Goal: Book appointment/travel/reservation

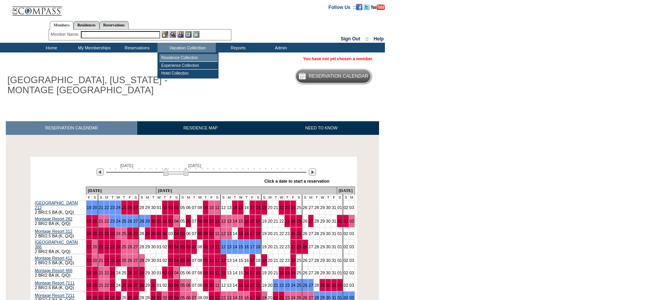
click at [186, 56] on td "Residence Collection" at bounding box center [188, 58] width 58 height 8
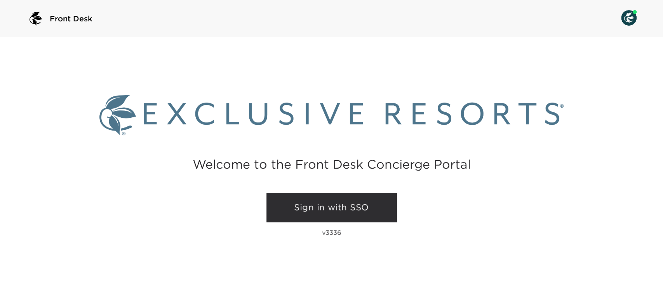
click at [348, 209] on link "Sign in with SSO" at bounding box center [332, 208] width 131 height 30
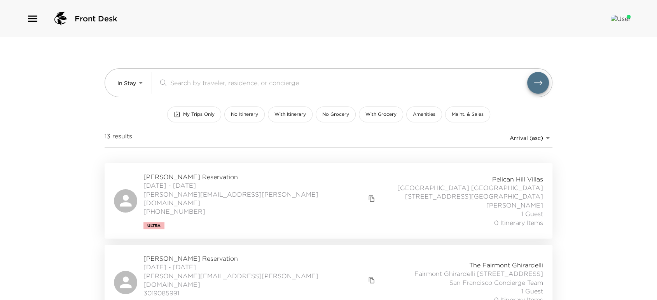
click at [32, 23] on icon "button" at bounding box center [32, 18] width 12 height 12
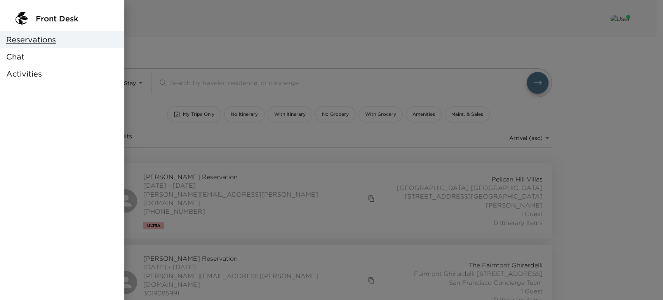
click at [40, 62] on div "Chat" at bounding box center [62, 56] width 124 height 17
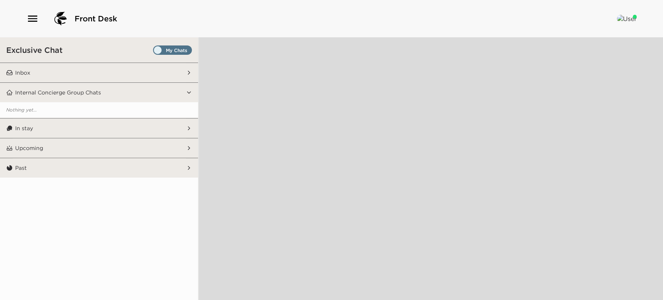
click at [165, 53] on span "Set all destinations" at bounding box center [172, 51] width 39 height 9
click at [155, 52] on input "Set all destinations" at bounding box center [155, 52] width 0 height 0
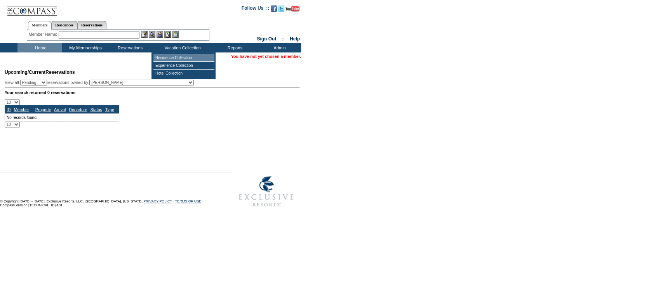
click at [193, 58] on td "Residence Collection" at bounding box center [184, 58] width 61 height 8
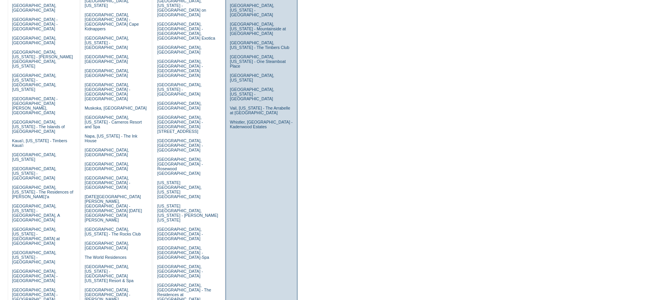
scroll to position [171, 0]
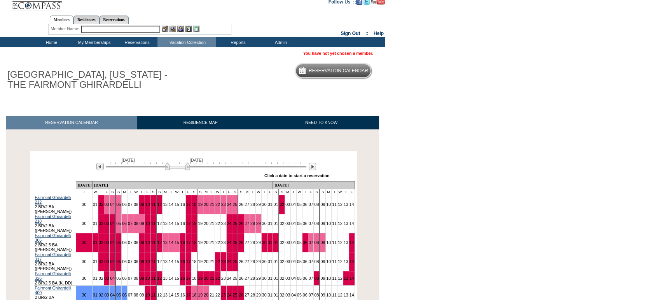
scroll to position [6, 0]
